Goal: Navigation & Orientation: Find specific page/section

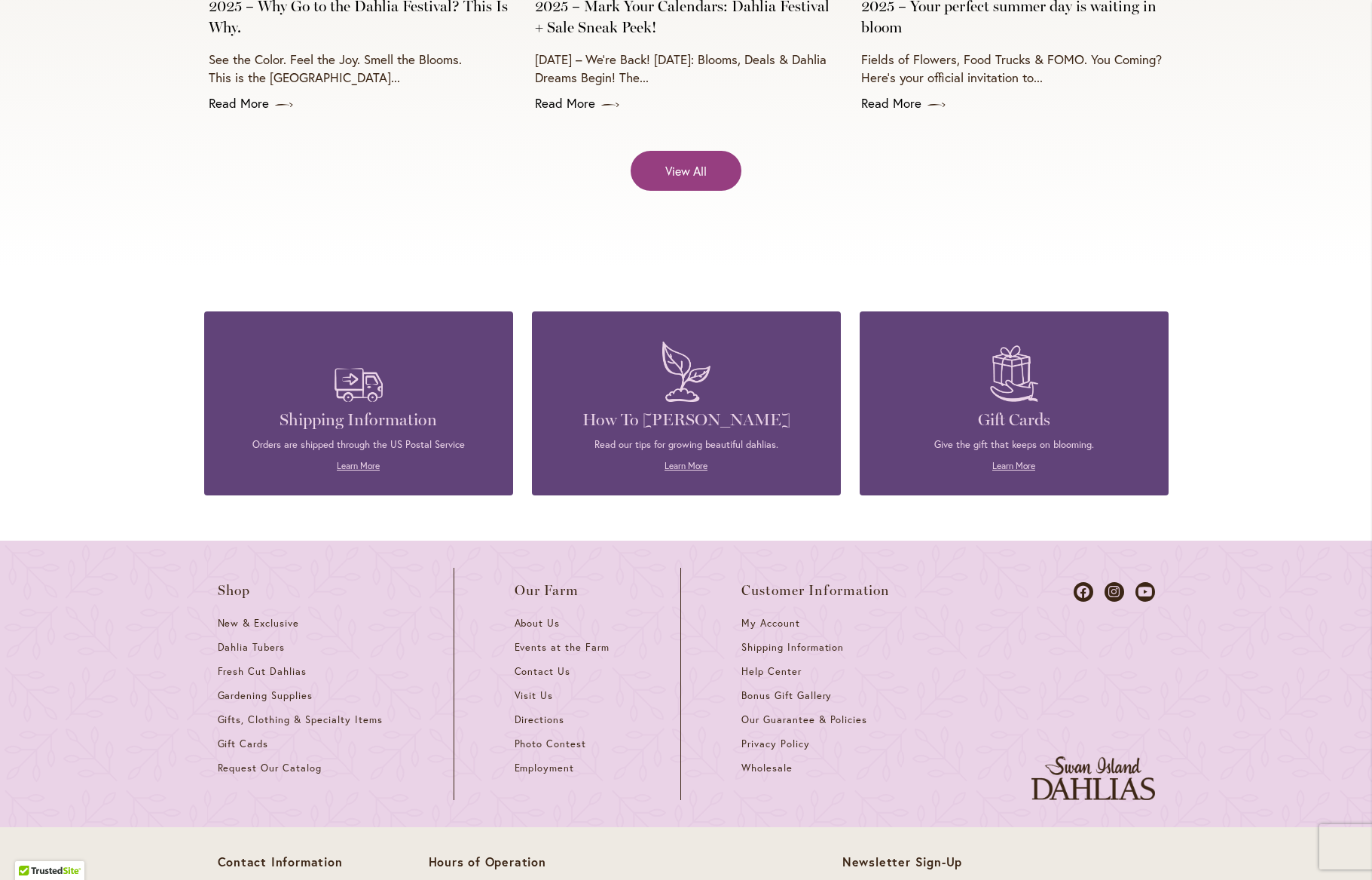
scroll to position [6452, 0]
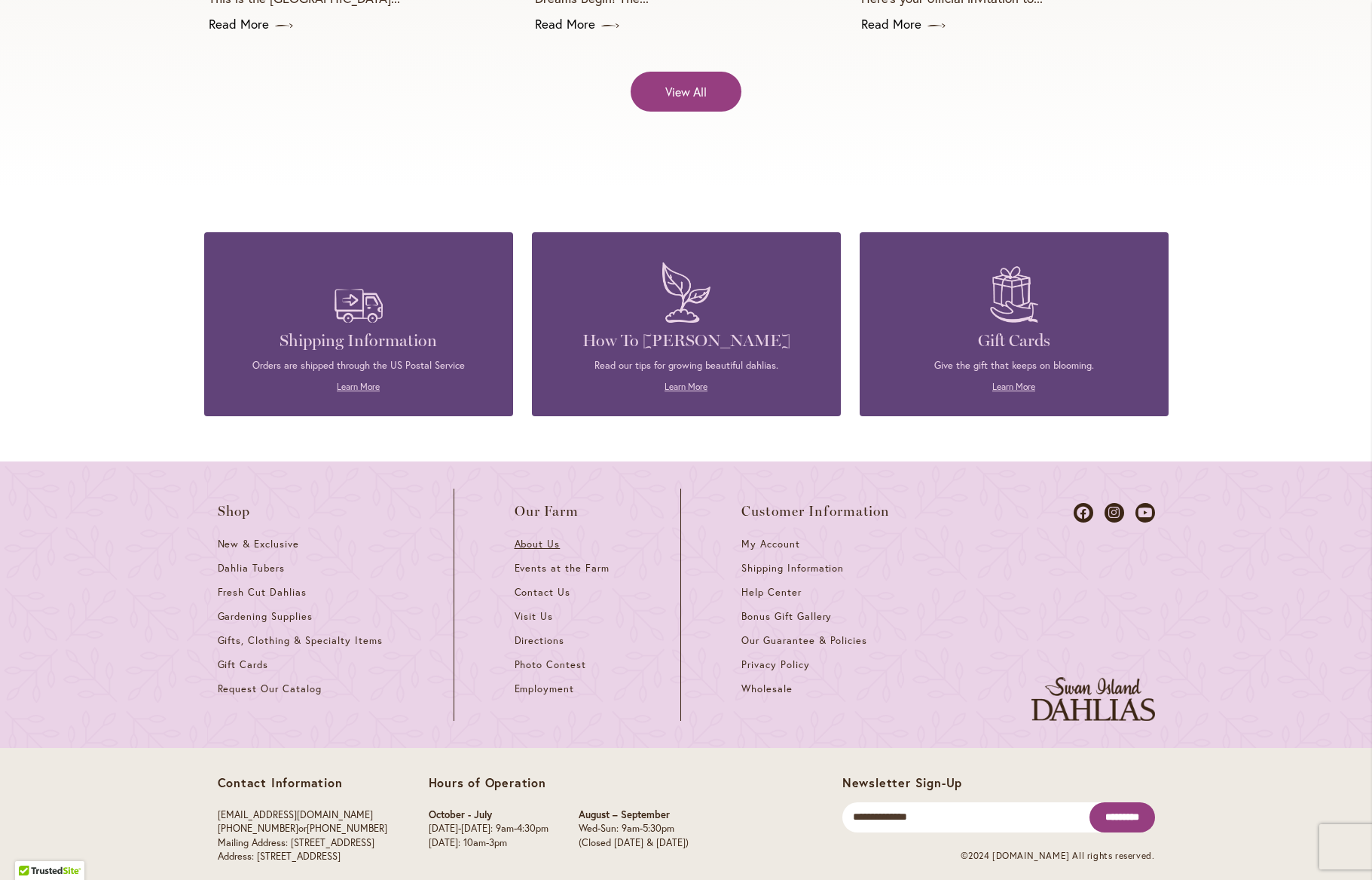
drag, startPoint x: 546, startPoint y: 532, endPoint x: 571, endPoint y: 534, distance: 25.1
click at [546, 538] on link "About Us" at bounding box center [567, 549] width 105 height 24
